Goal: Task Accomplishment & Management: Manage account settings

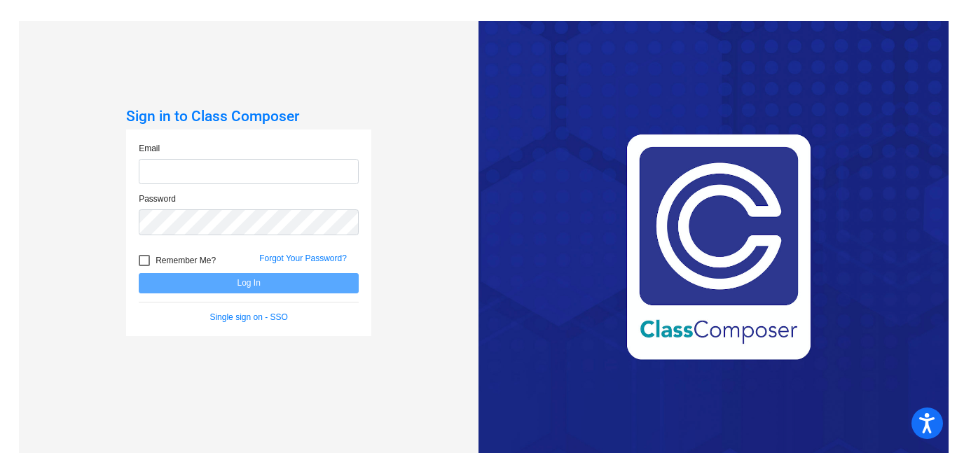
type input "[EMAIL_ADDRESS][PERSON_NAME][DOMAIN_NAME]"
click at [300, 283] on button "Log In" at bounding box center [249, 283] width 220 height 20
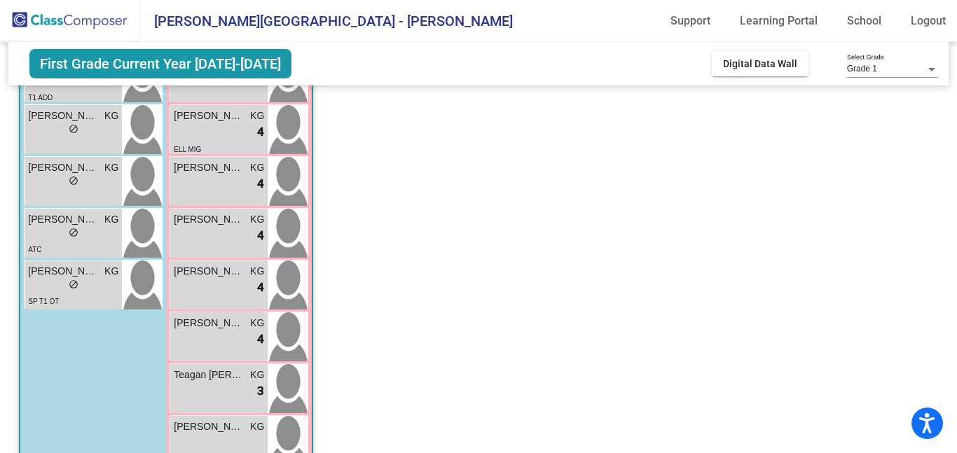
scroll to position [272, 0]
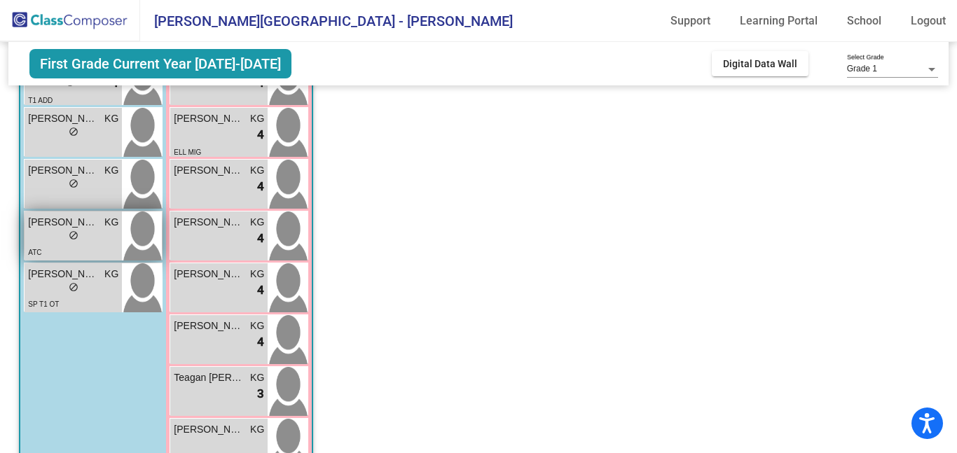
click at [48, 242] on div "lock do_not_disturb_alt" at bounding box center [73, 237] width 90 height 15
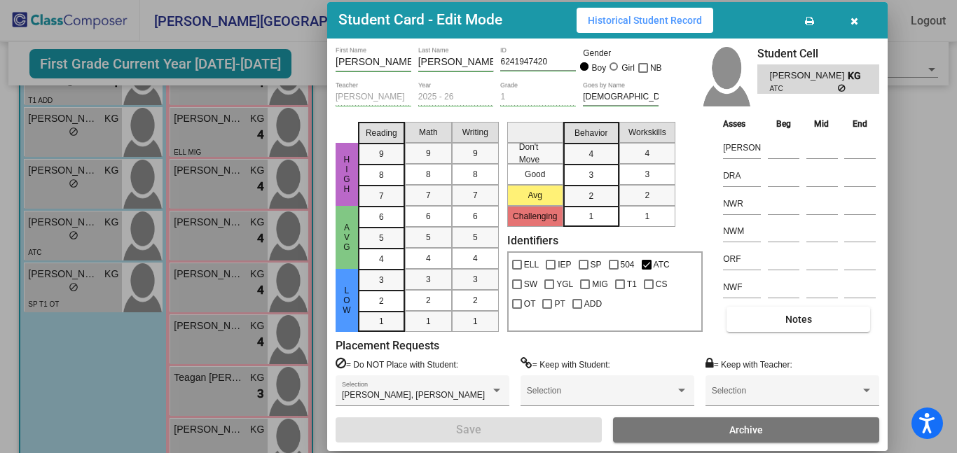
click at [786, 331] on button "Notes" at bounding box center [798, 319] width 144 height 25
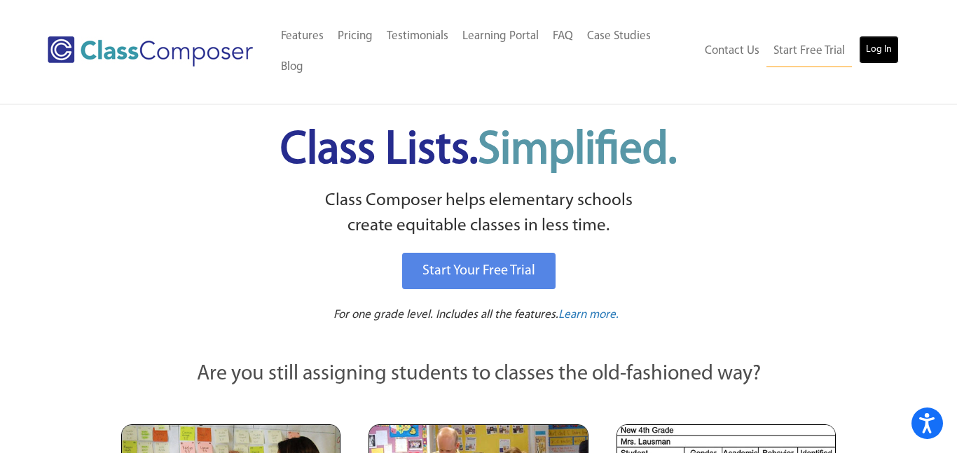
click at [879, 36] on link "Log In" at bounding box center [879, 50] width 40 height 28
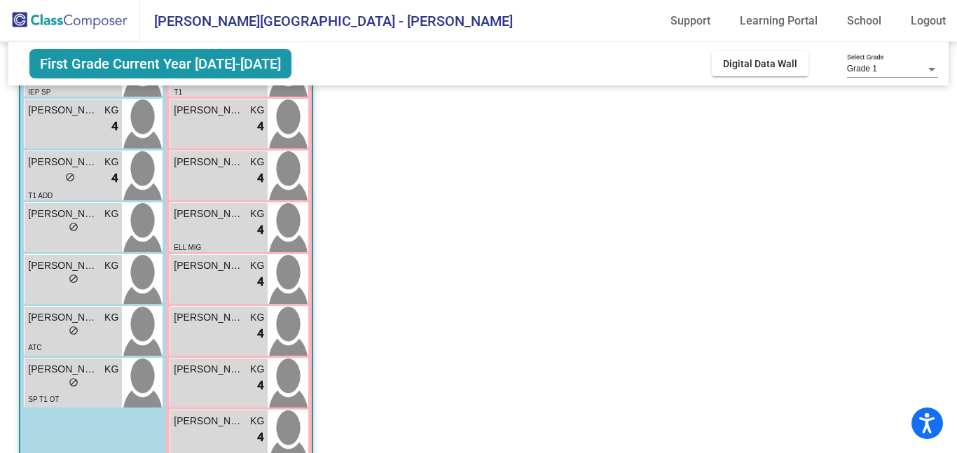
scroll to position [181, 0]
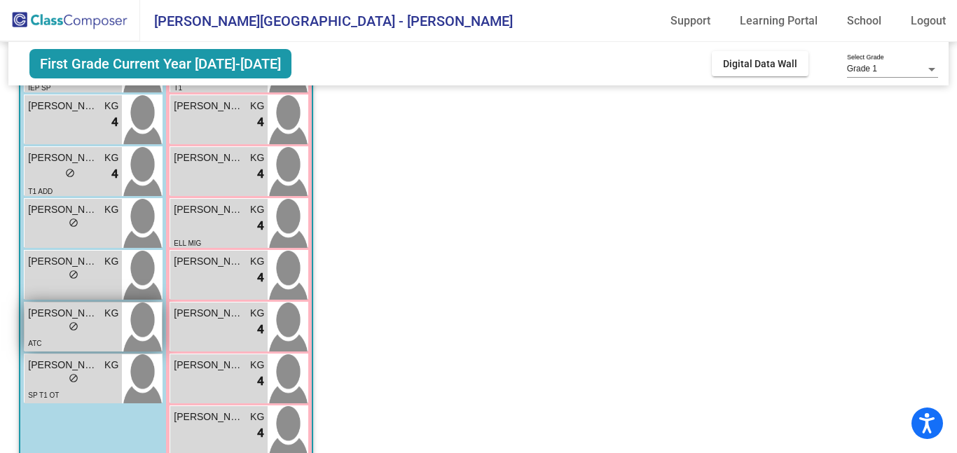
click at [78, 318] on span "[PERSON_NAME]" at bounding box center [63, 313] width 70 height 15
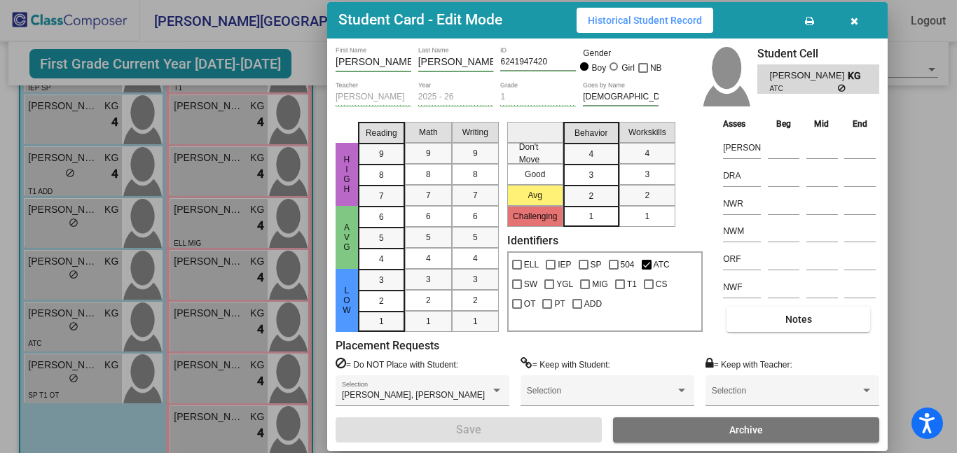
click at [850, 20] on icon "button" at bounding box center [854, 21] width 8 height 10
